Goal: Navigation & Orientation: Find specific page/section

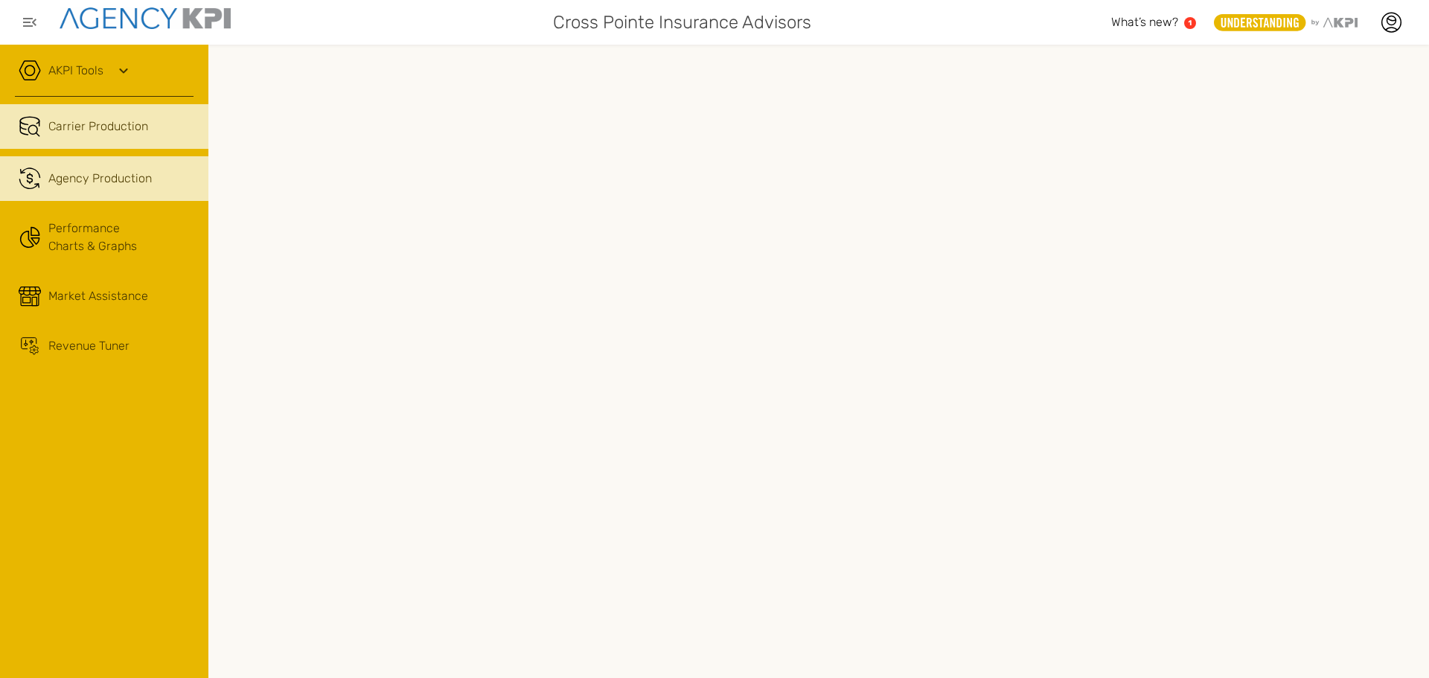
click at [57, 178] on span "Agency Production" at bounding box center [99, 179] width 103 height 18
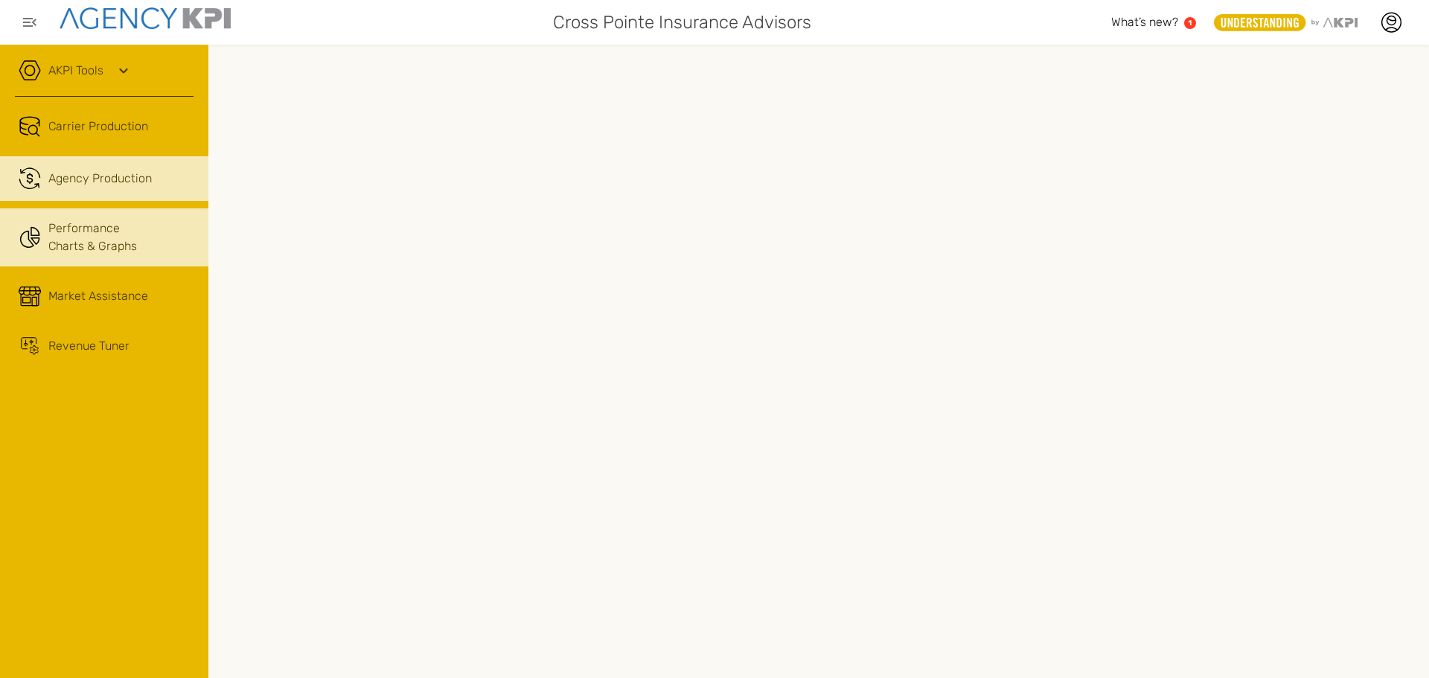
click at [124, 244] on link "Performance Charts & Graphs" at bounding box center [104, 237] width 208 height 58
click at [106, 171] on span "Agency Production" at bounding box center [99, 179] width 103 height 18
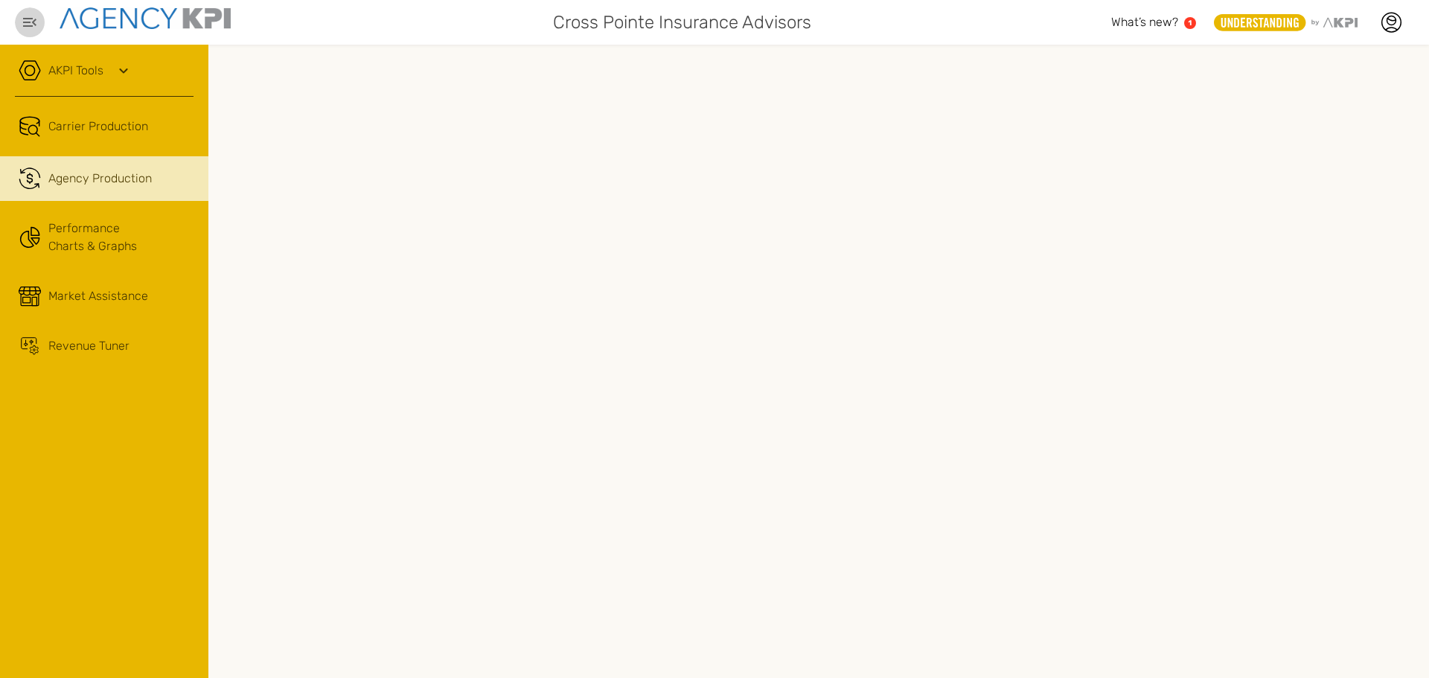
click at [20, 17] on button "button" at bounding box center [30, 22] width 30 height 30
click at [129, 71] on icon at bounding box center [124, 71] width 18 height 18
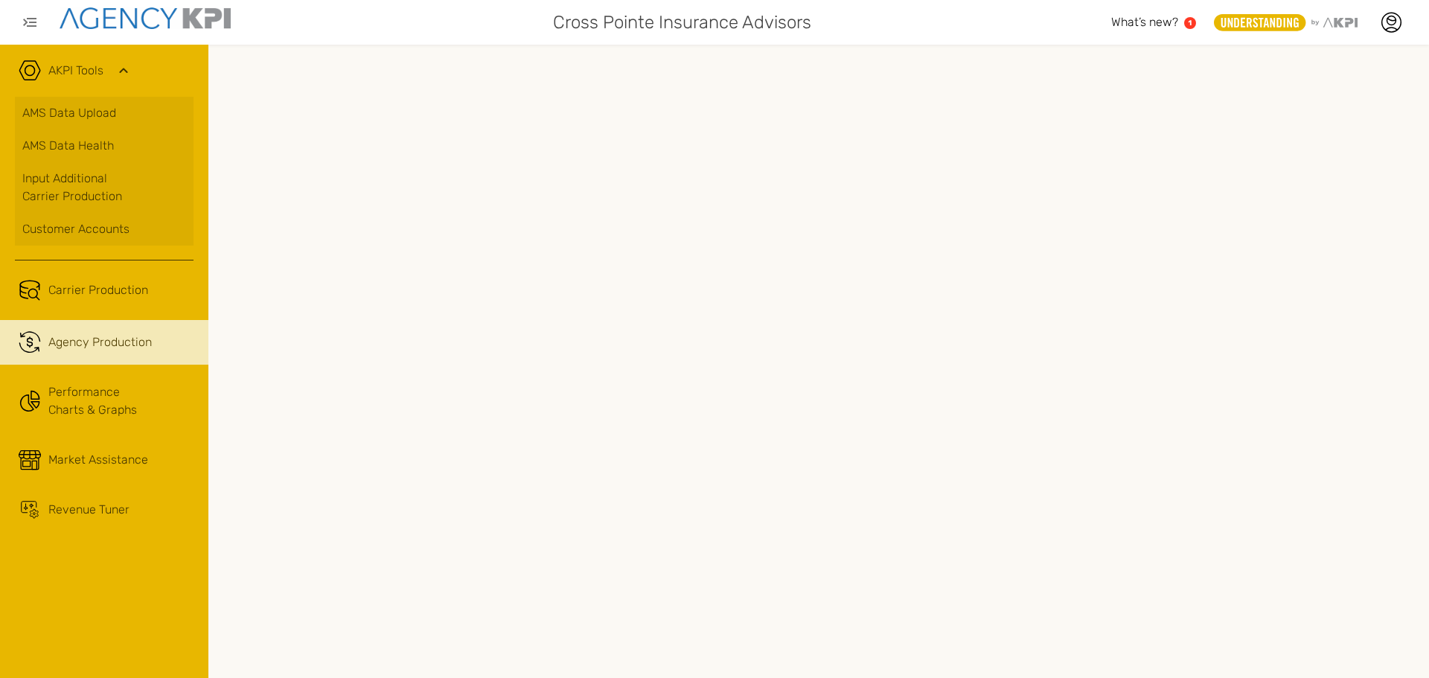
click at [129, 71] on icon at bounding box center [124, 71] width 18 height 18
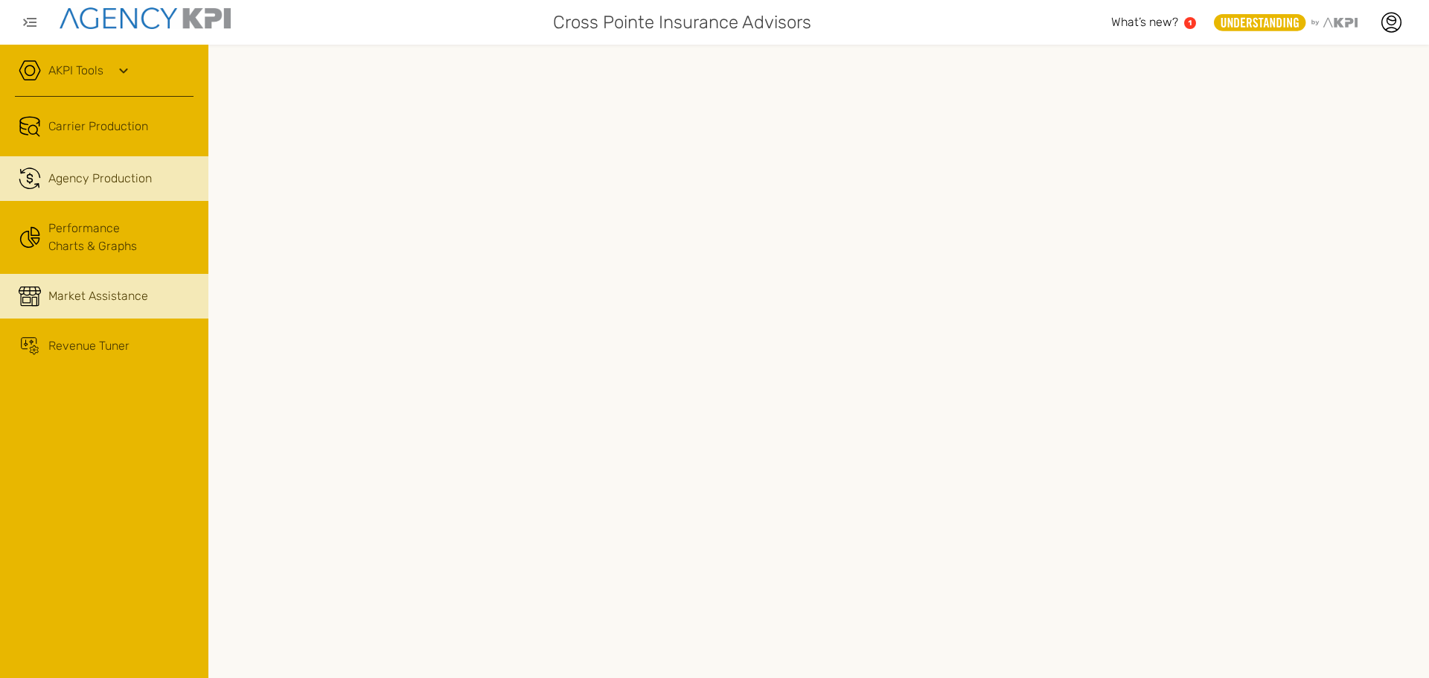
click at [114, 297] on span "Market Assistance" at bounding box center [98, 296] width 100 height 18
click at [118, 71] on icon at bounding box center [124, 71] width 18 height 18
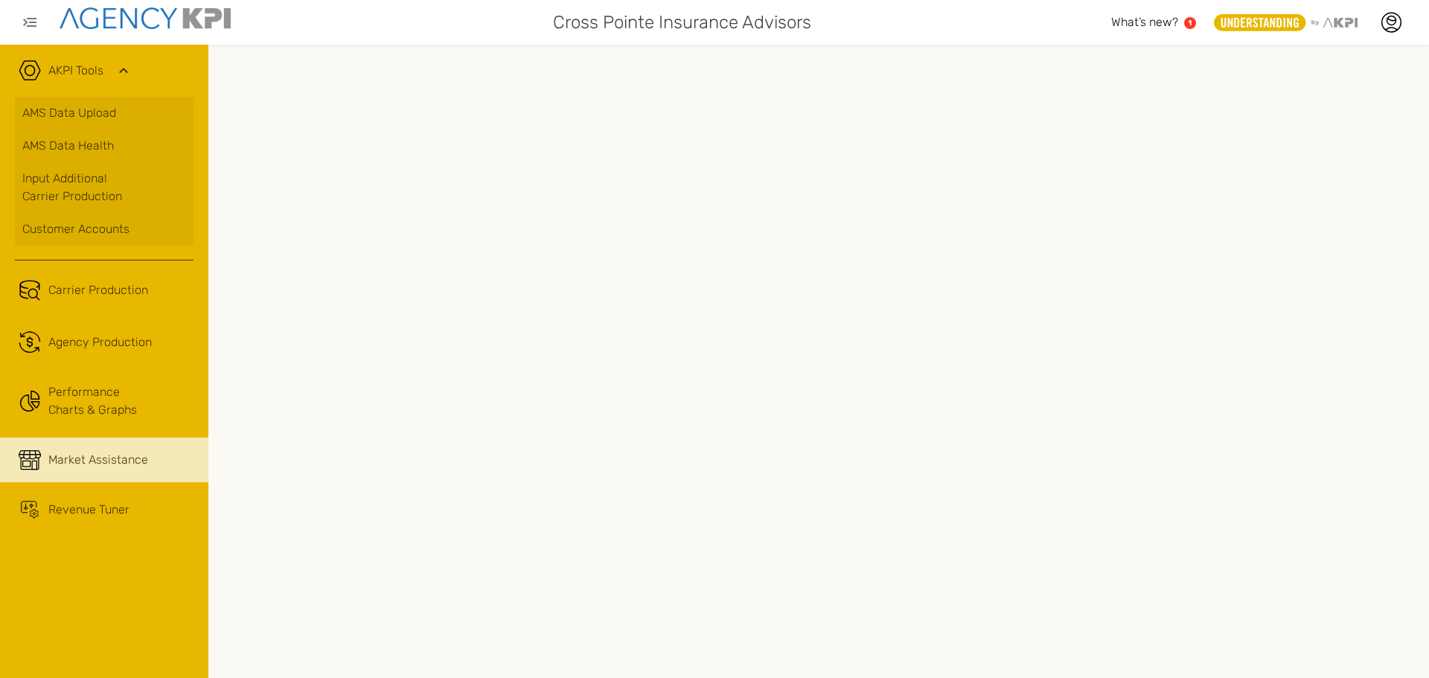
click at [118, 71] on icon at bounding box center [124, 71] width 18 height 18
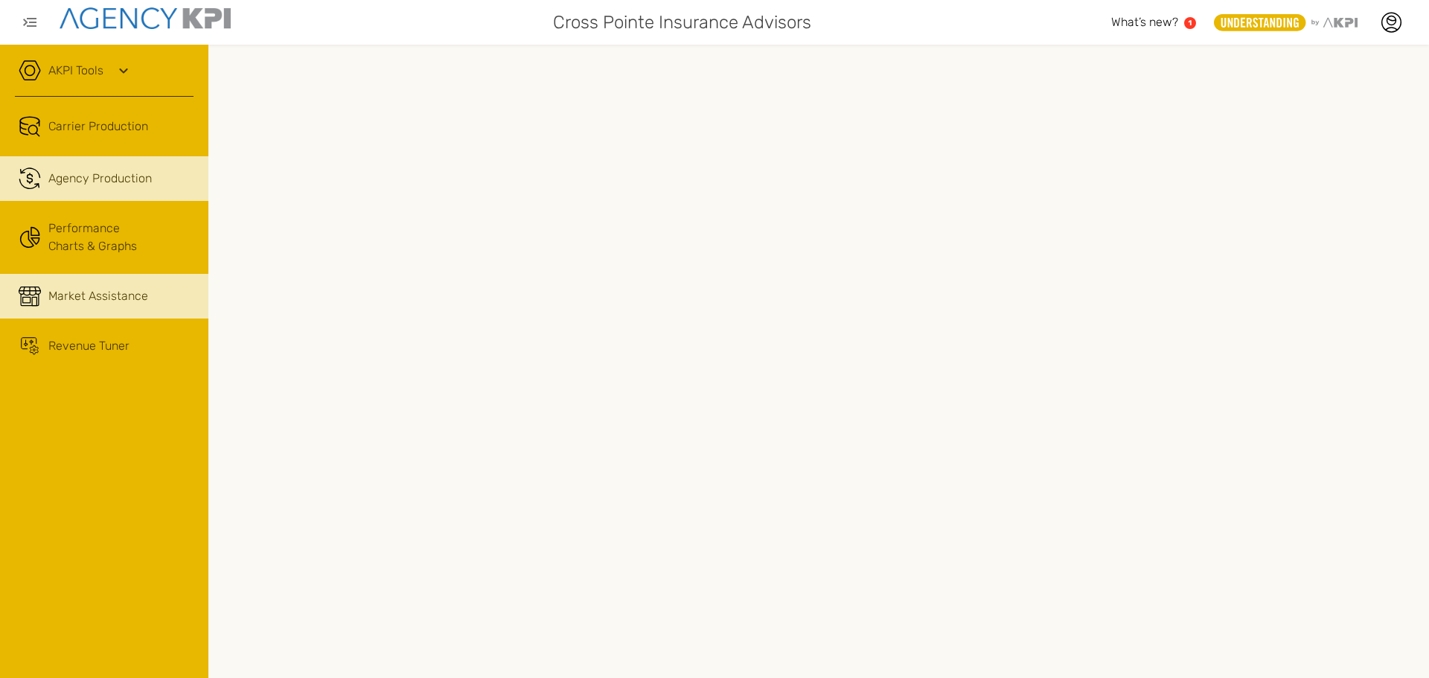
click at [78, 172] on span "Agency Production" at bounding box center [99, 179] width 103 height 18
